Goal: Transaction & Acquisition: Obtain resource

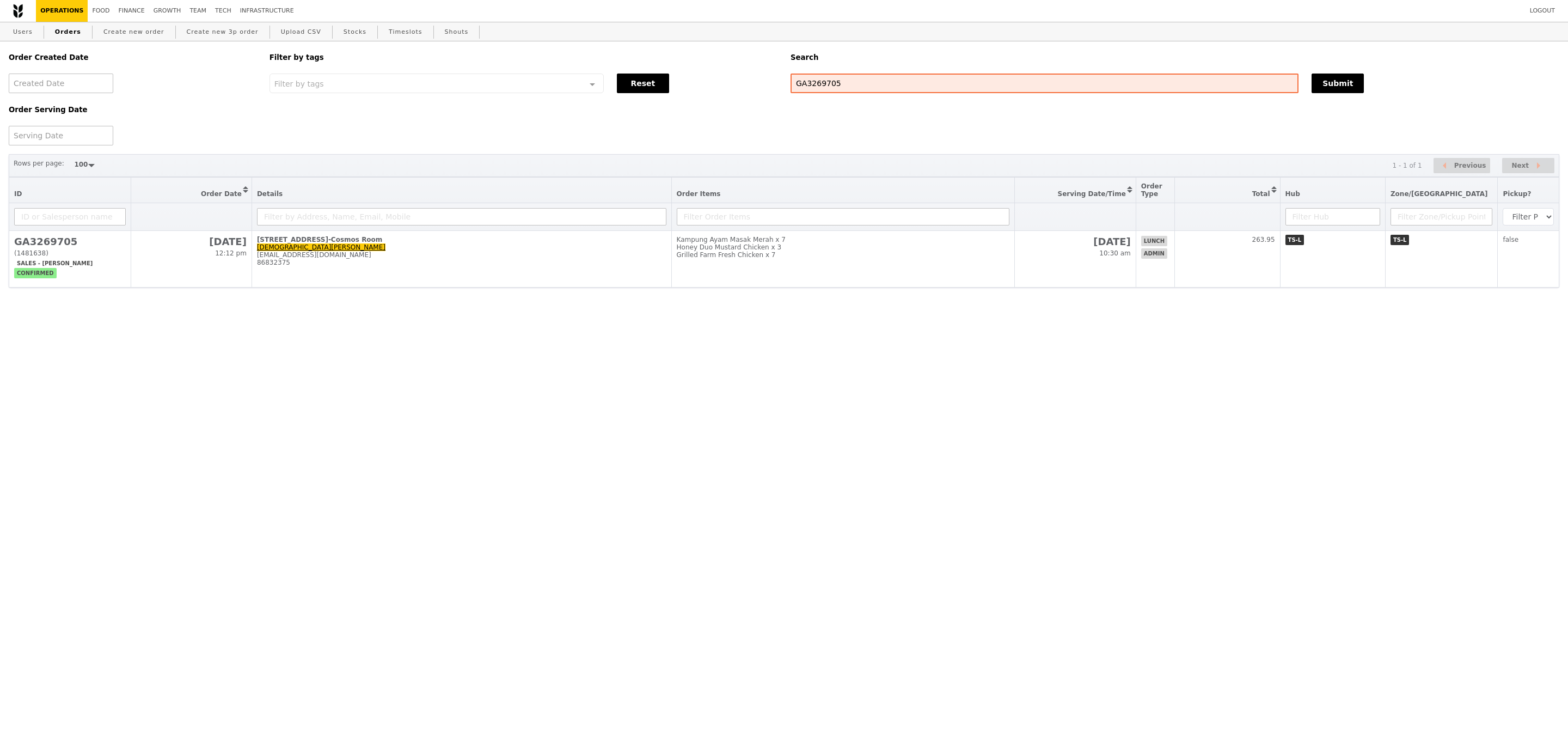
select select "100"
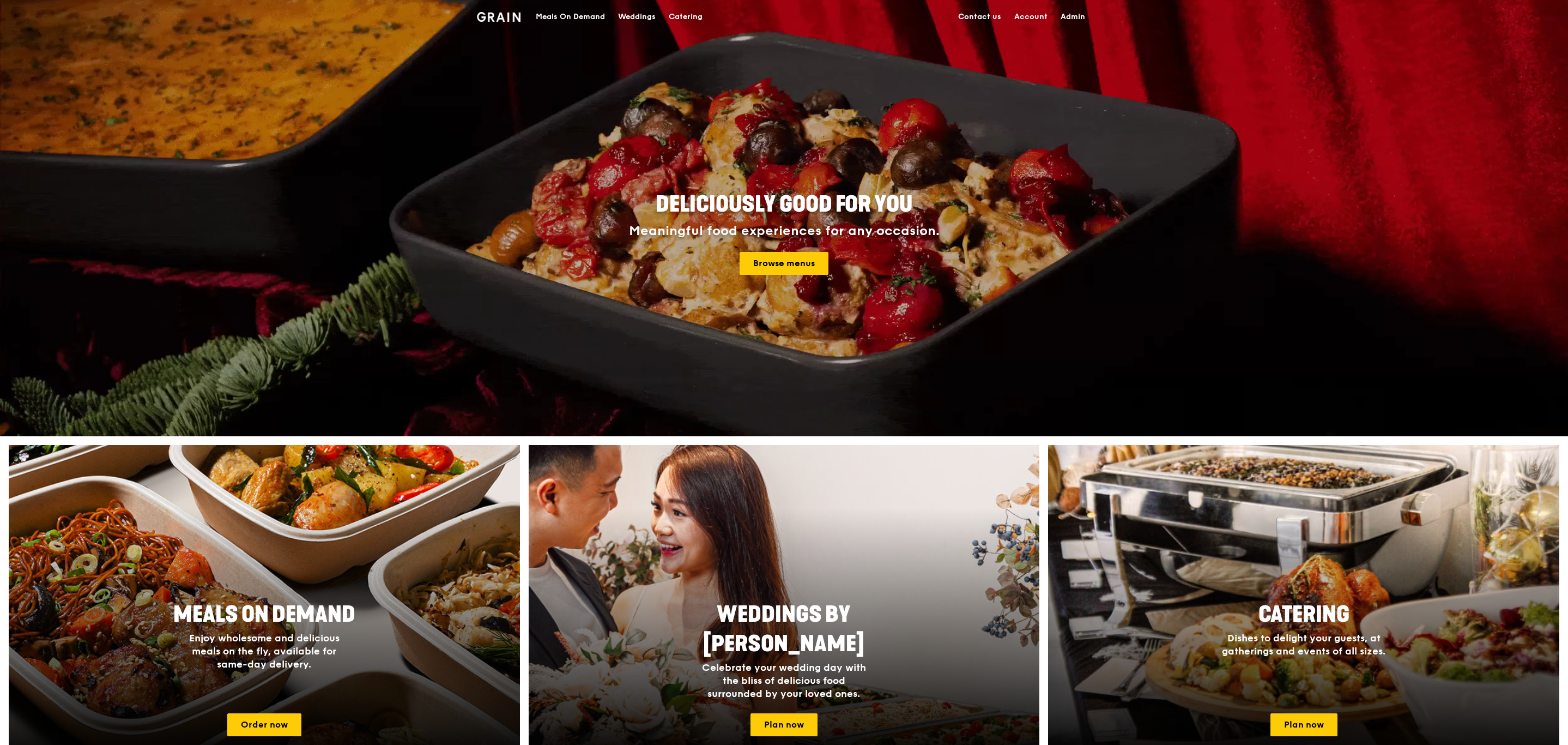
click at [704, 20] on link "Catering" at bounding box center [686, 17] width 47 height 33
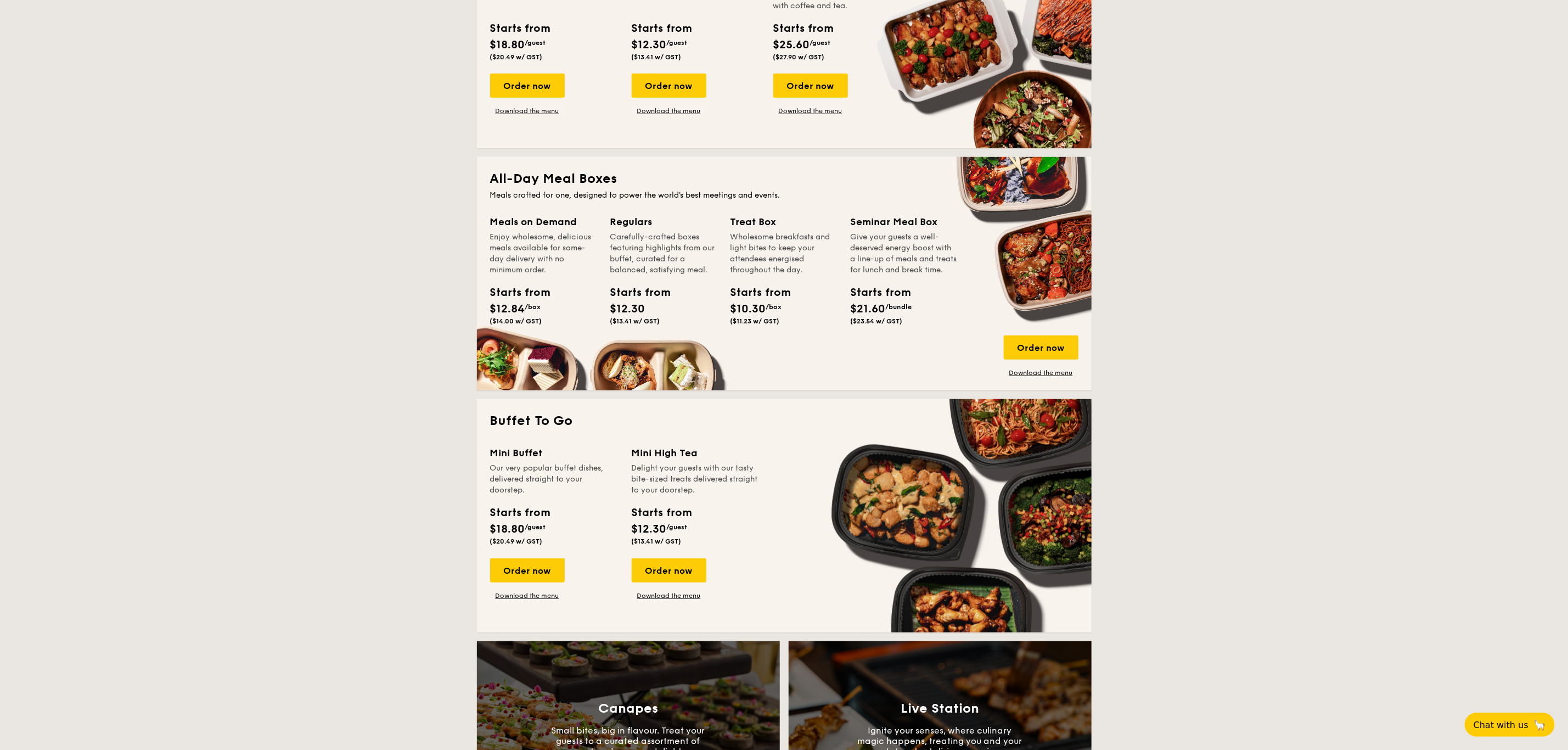
scroll to position [586, 0]
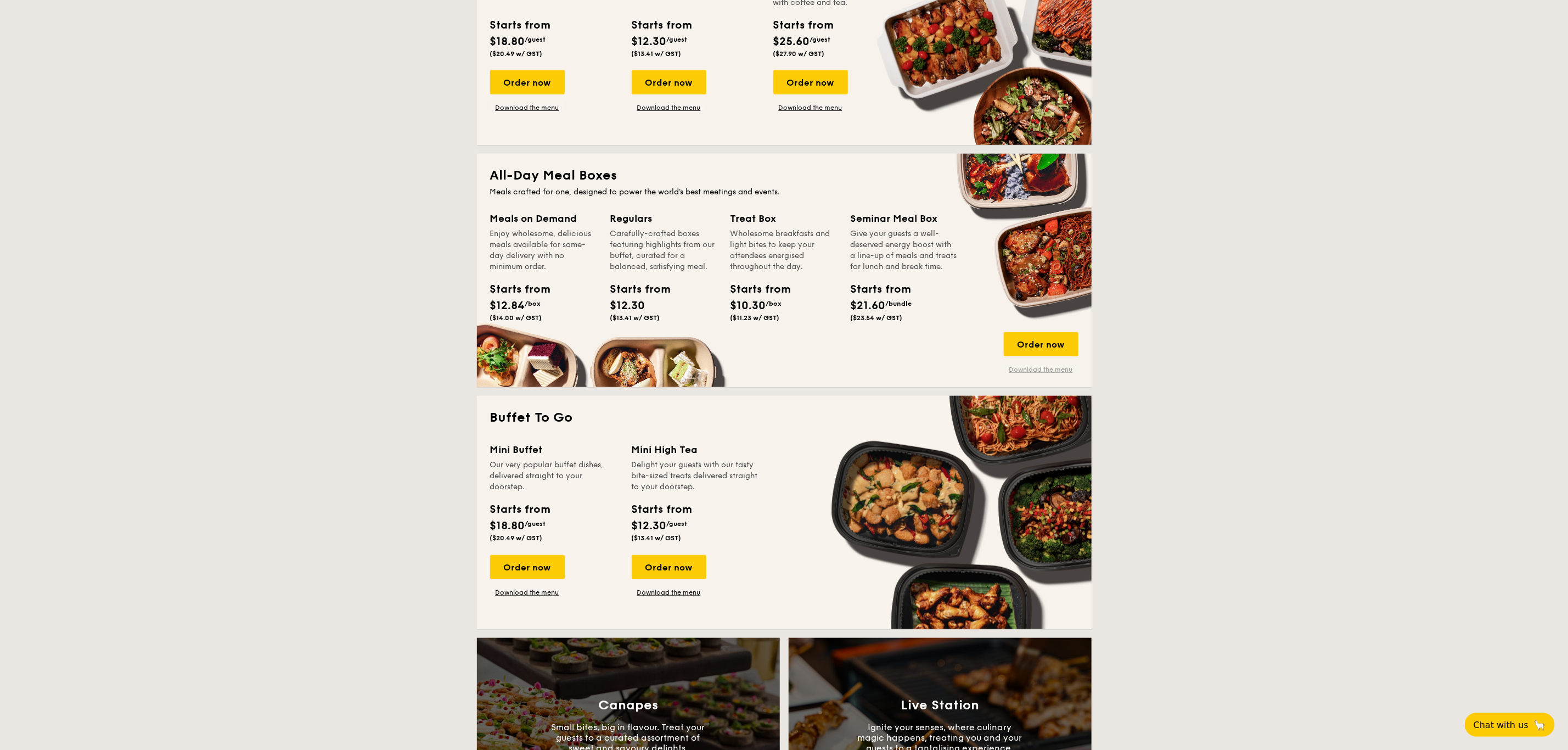
click at [1037, 371] on link "Download the menu" at bounding box center [1041, 369] width 75 height 9
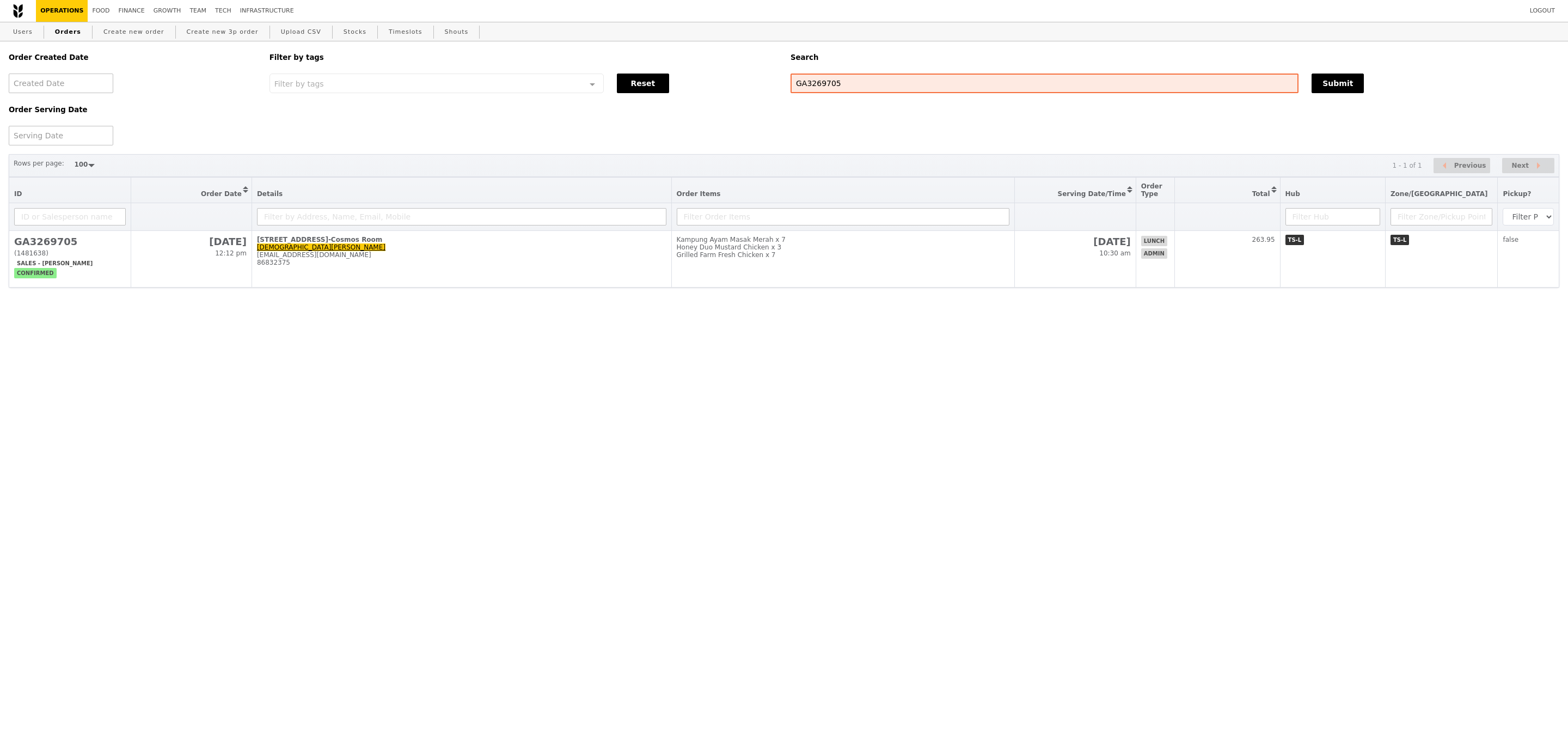
select select "100"
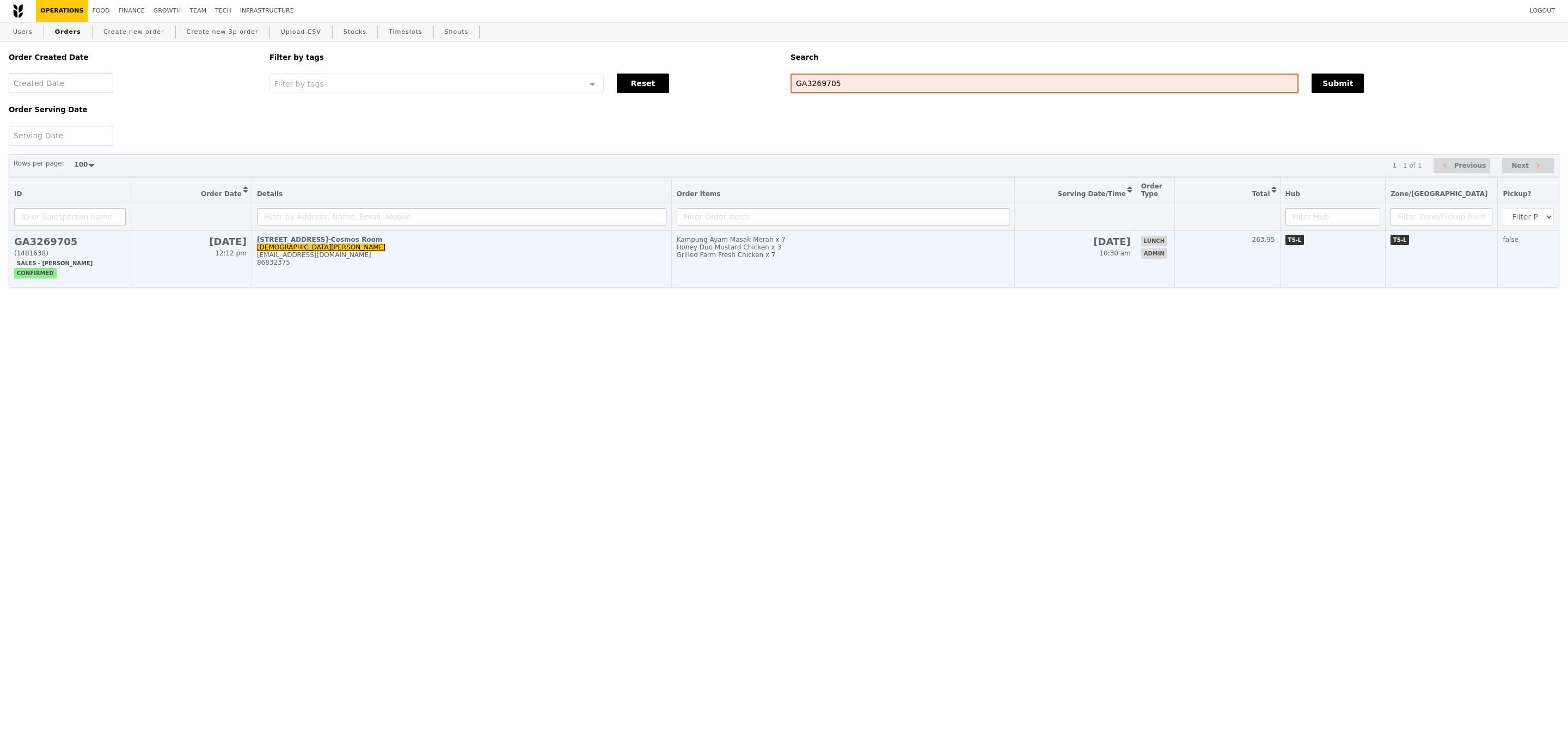
click at [670, 253] on td "1 Greenwich Drive, #Level 1-Cosmos Room Shiya Tan shiya.tan@dhl.com 86832375" at bounding box center [461, 259] width 420 height 57
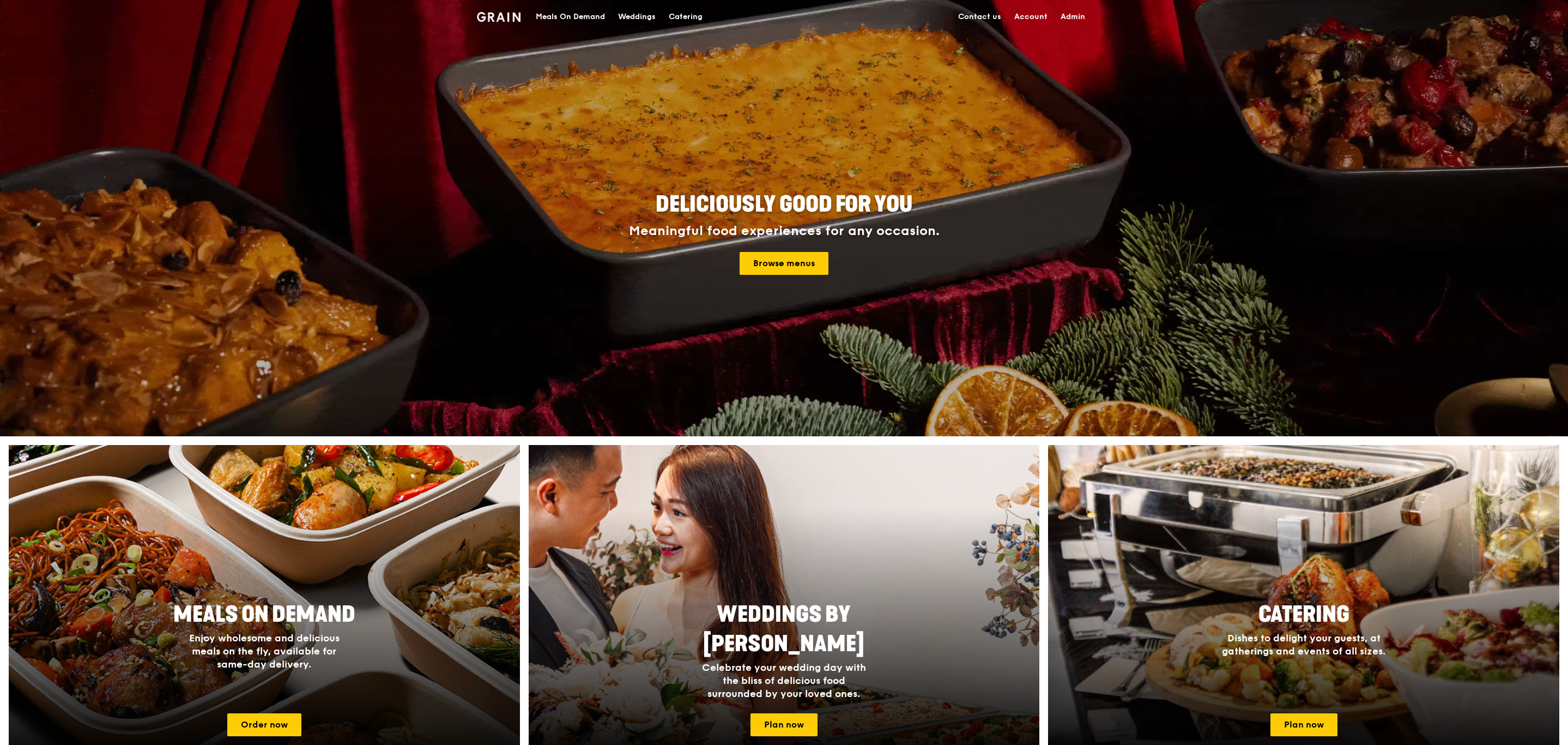
click at [664, 9] on link "Catering" at bounding box center [686, 17] width 47 height 33
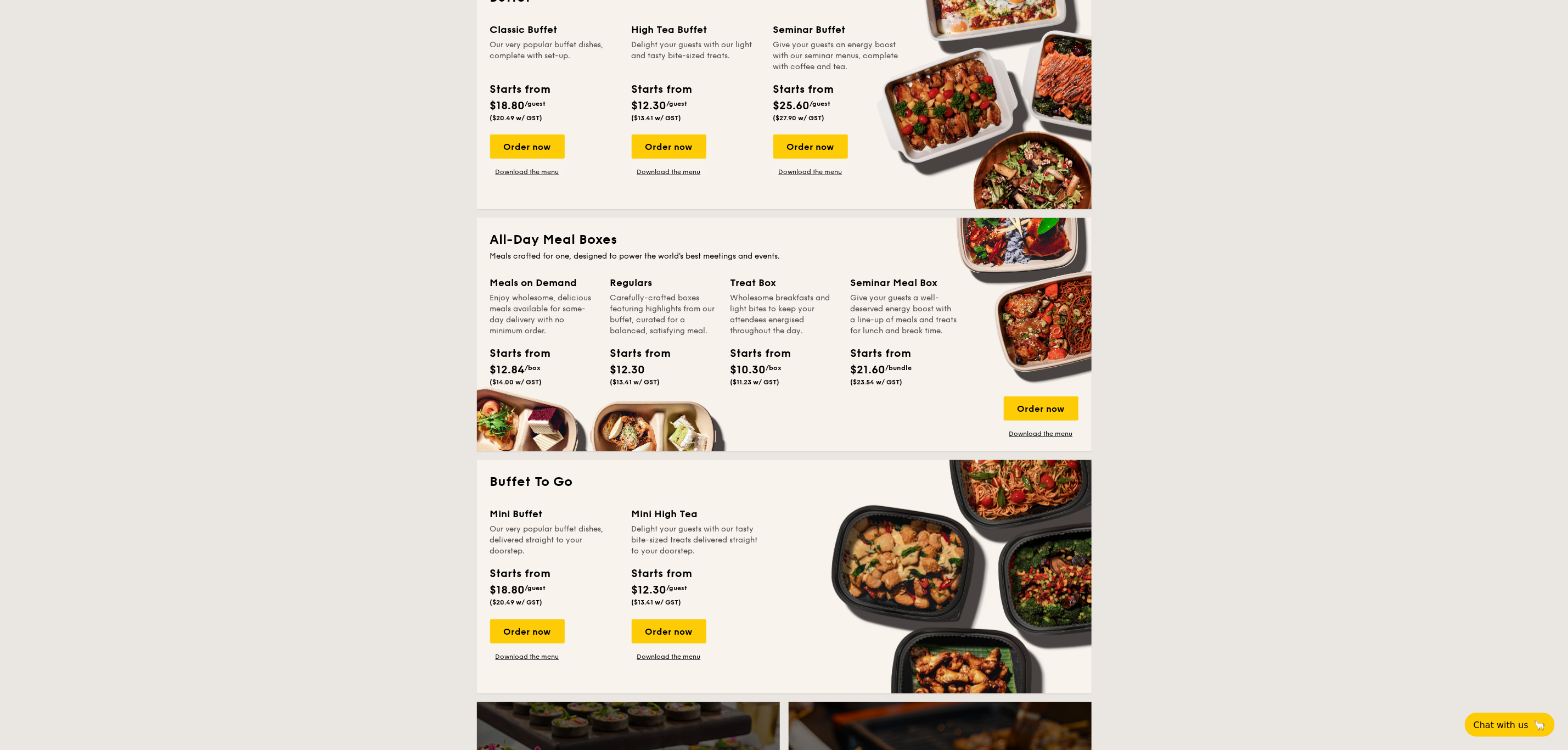
scroll to position [536, 0]
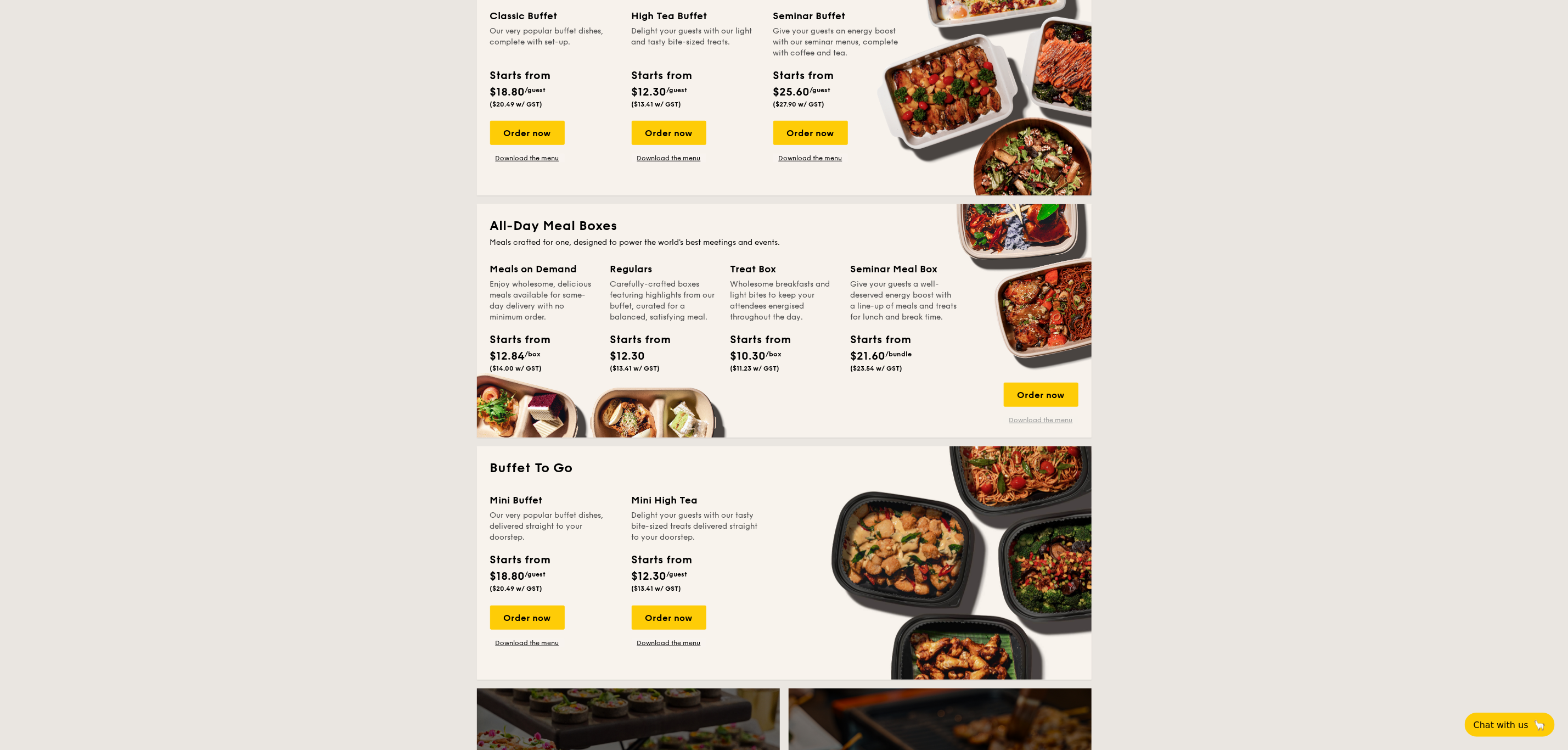
click at [1045, 419] on link "Download the menu" at bounding box center [1041, 420] width 75 height 9
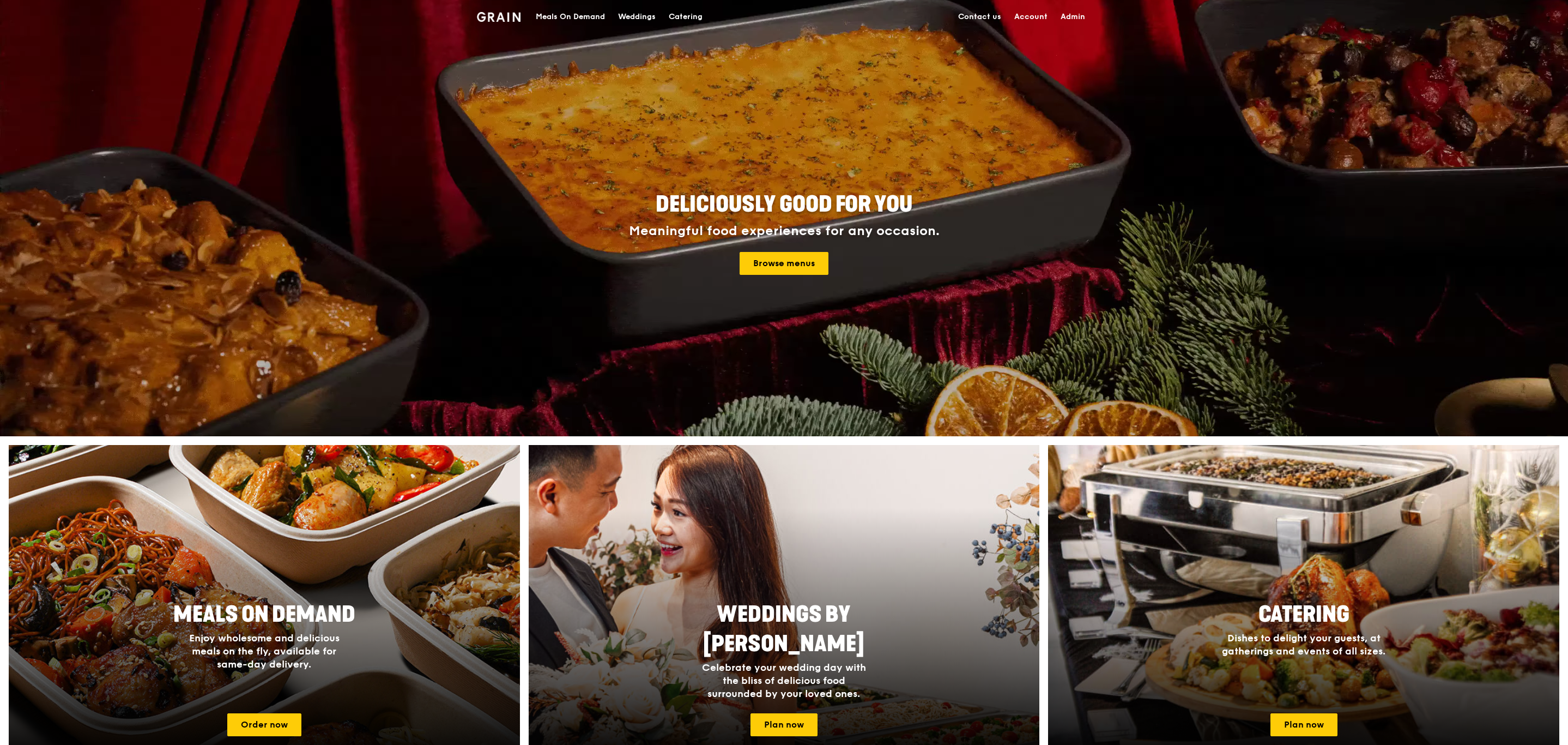
click at [689, 15] on div "Catering" at bounding box center [685, 17] width 34 height 33
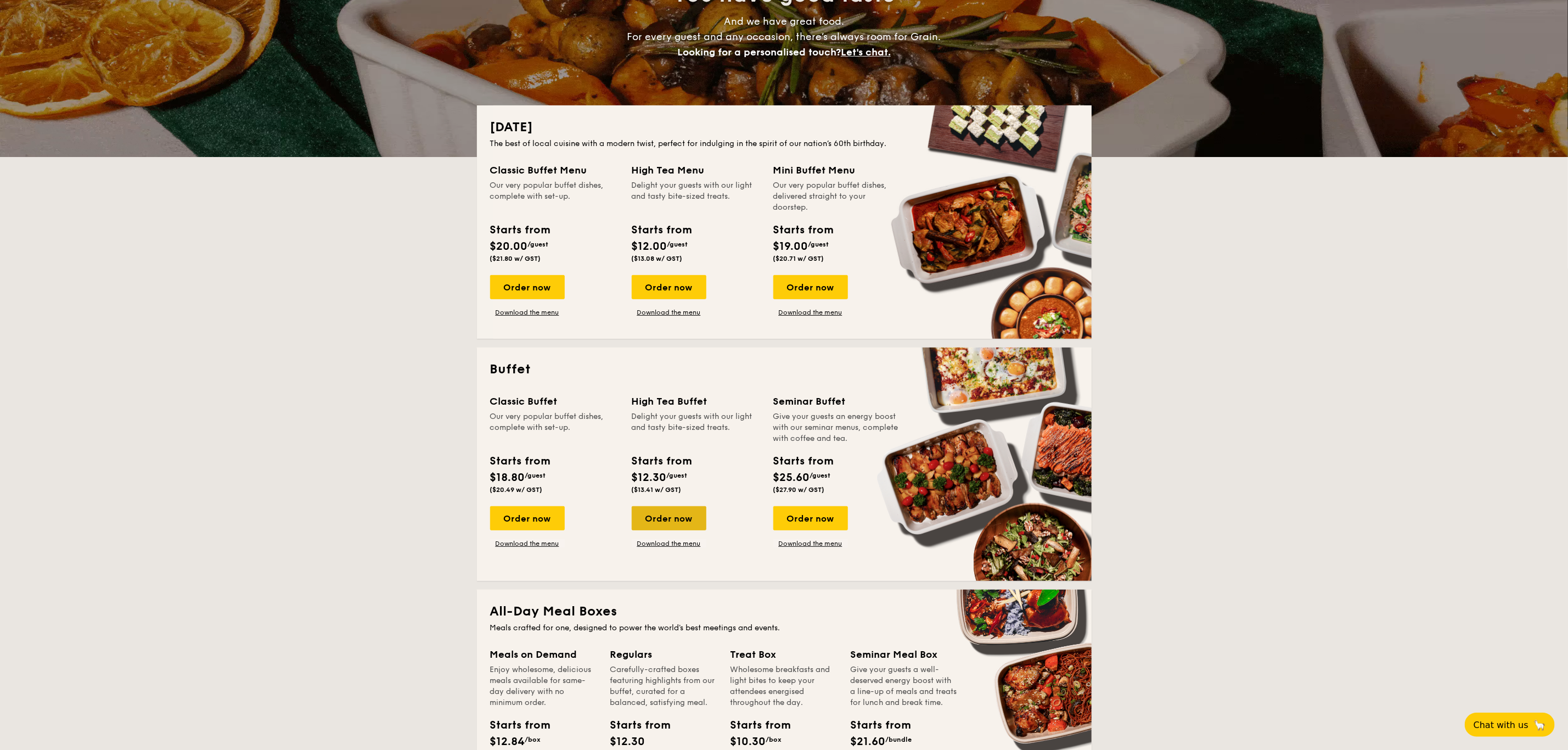
scroll to position [152, 0]
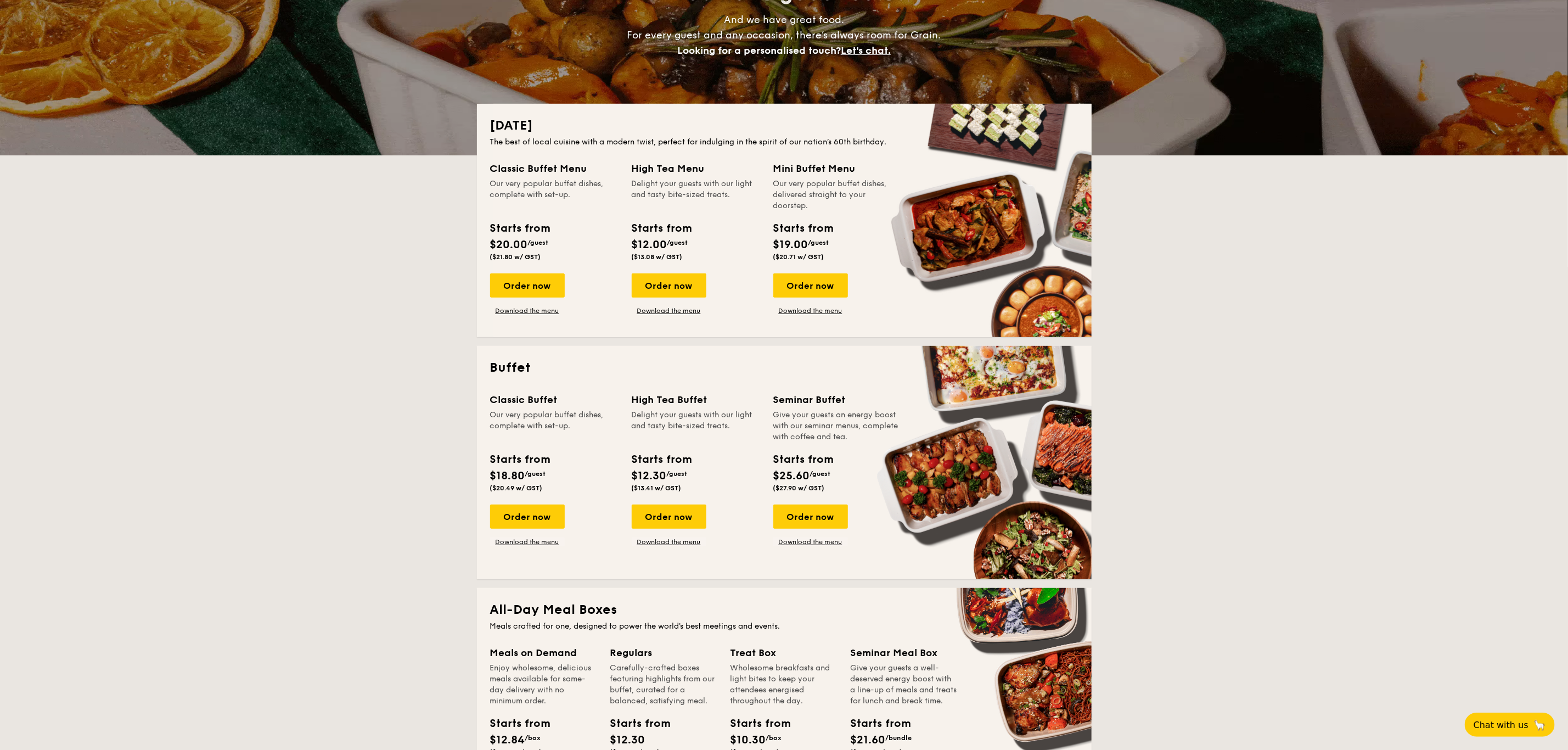
click at [523, 549] on div "Classic Buffet Our very popular buffet dishes, complete with set-up. Starts fro…" at bounding box center [784, 479] width 589 height 174
click at [527, 541] on link "Download the menu" at bounding box center [528, 542] width 75 height 9
